Goal: Find specific page/section: Find specific page/section

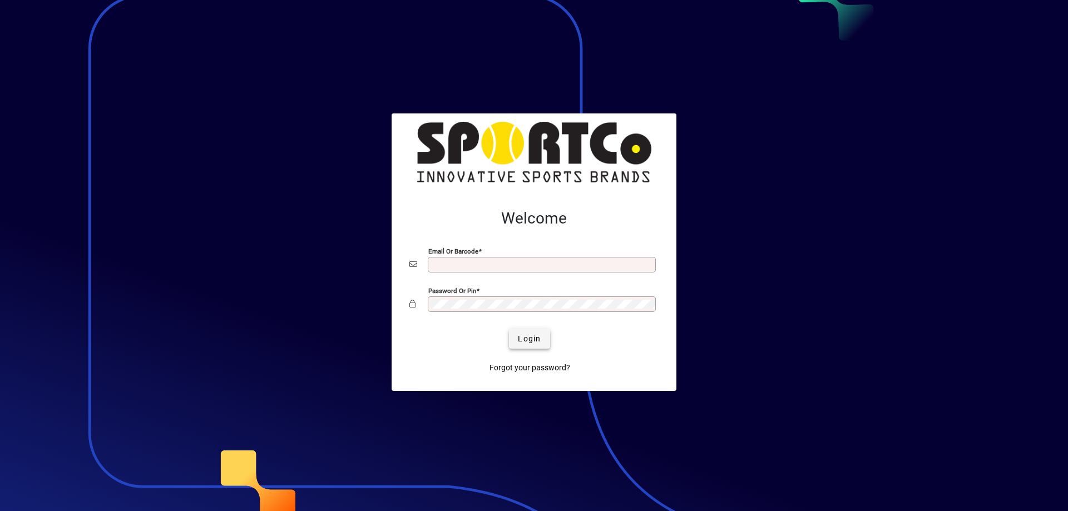
type input "**********"
click at [524, 344] on span "Login" at bounding box center [529, 339] width 23 height 12
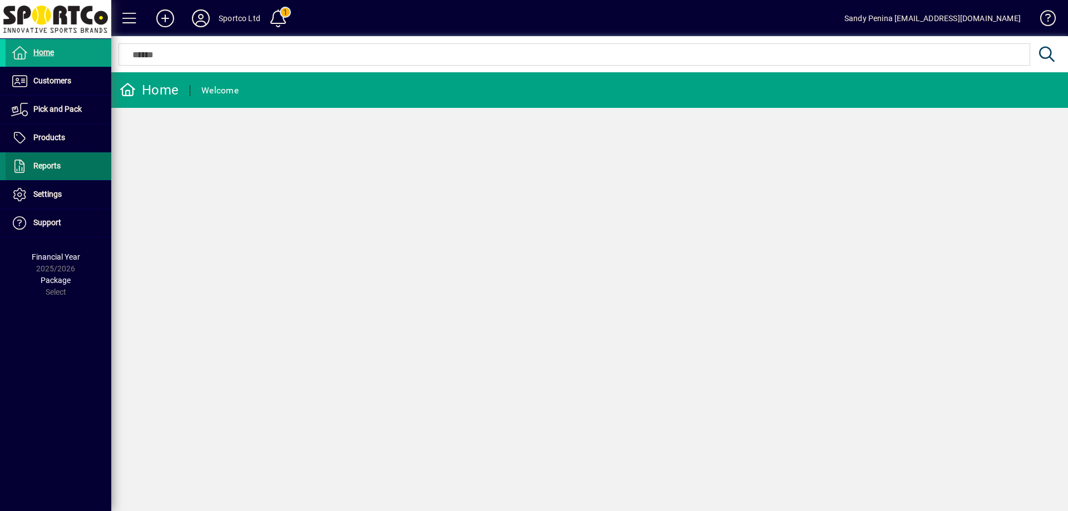
click at [50, 171] on span "Reports" at bounding box center [33, 166] width 55 height 13
